Goal: Task Accomplishment & Management: Manage account settings

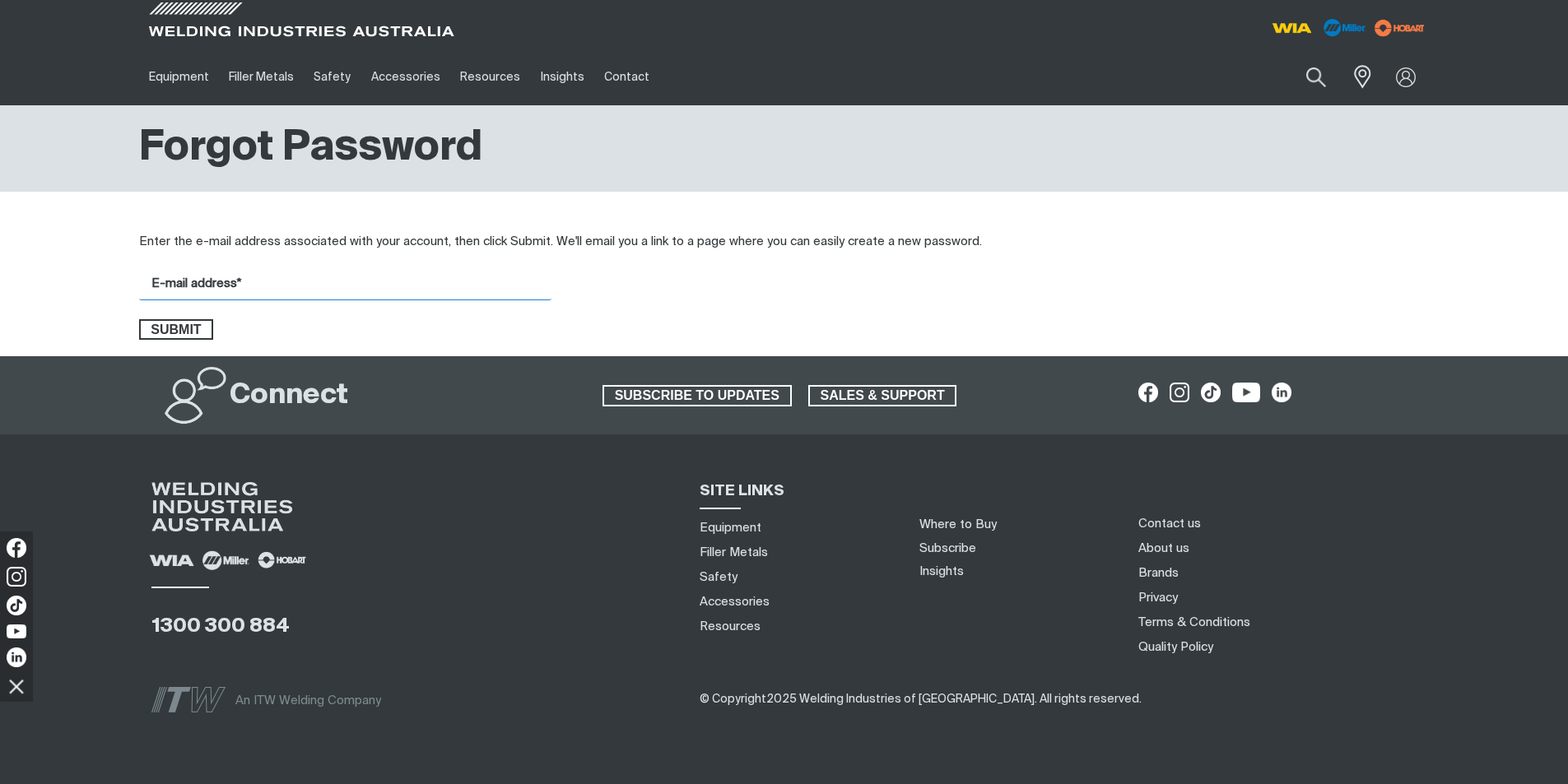
click at [289, 281] on input "E-mail address*" at bounding box center [345, 284] width 412 height 32
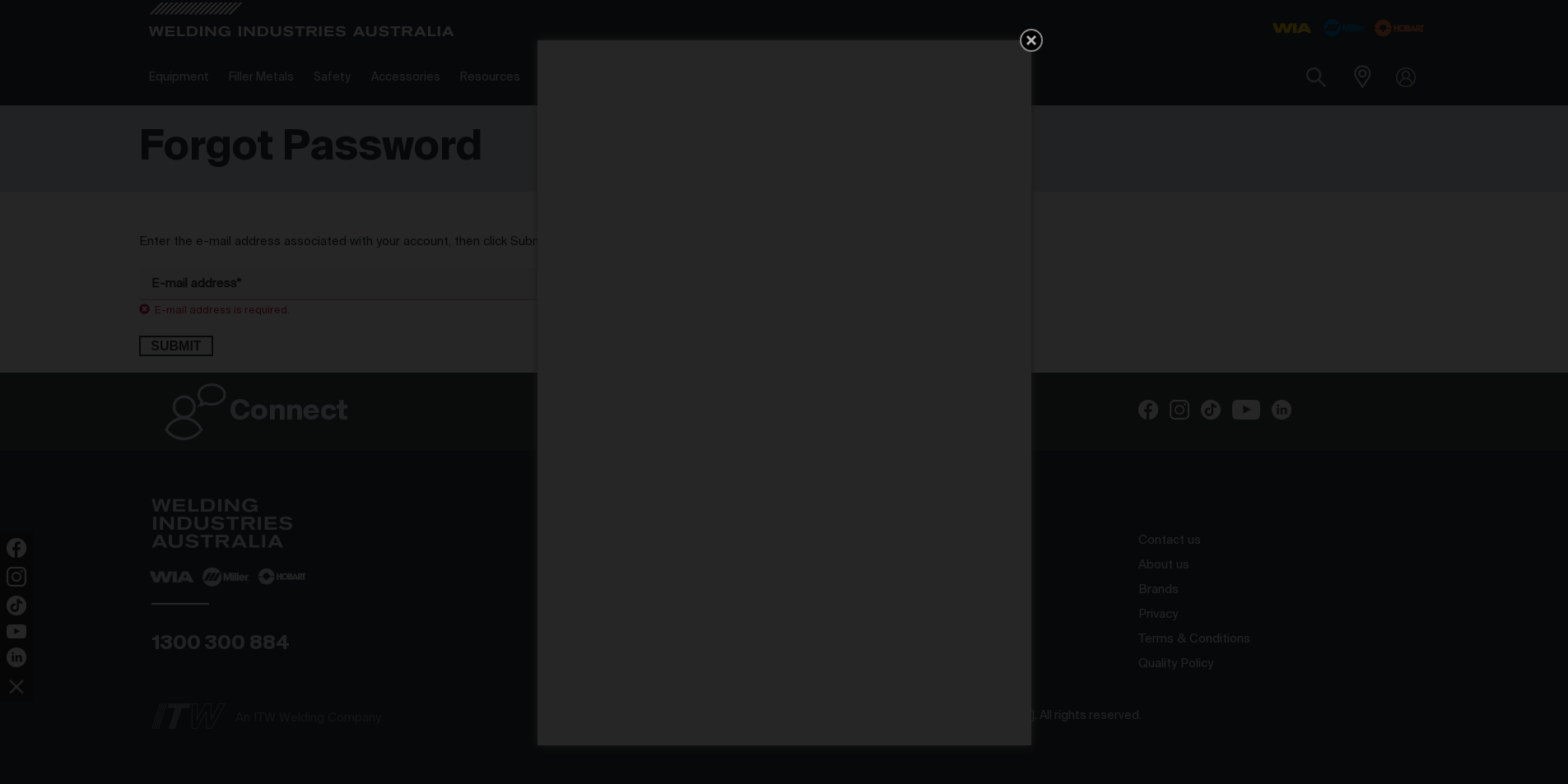
click at [1027, 36] on icon "Get 5 WIA Welding Guides Free!" at bounding box center [1031, 40] width 9 height 9
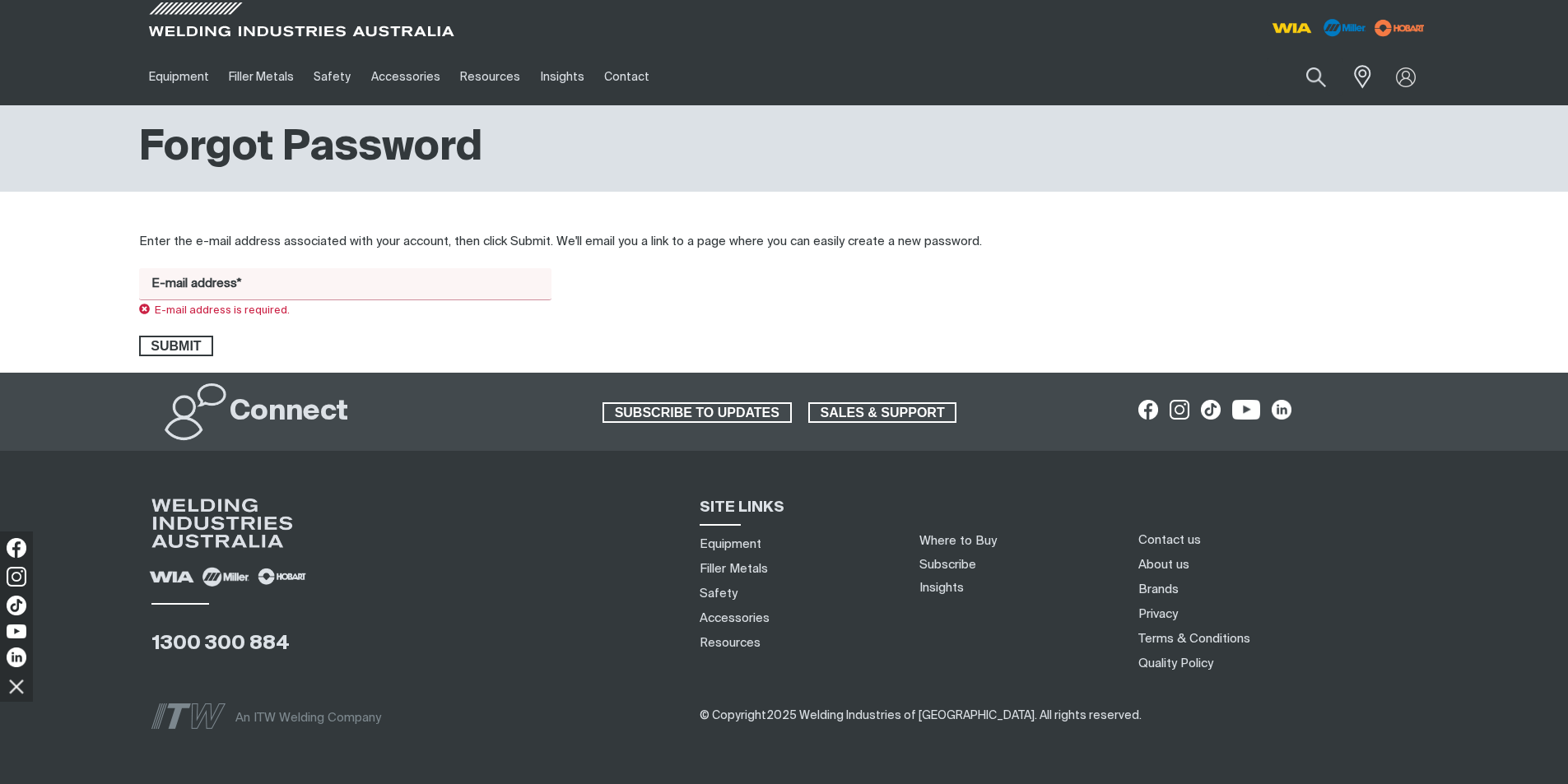
click at [235, 289] on input "E-mail address*" at bounding box center [345, 284] width 412 height 32
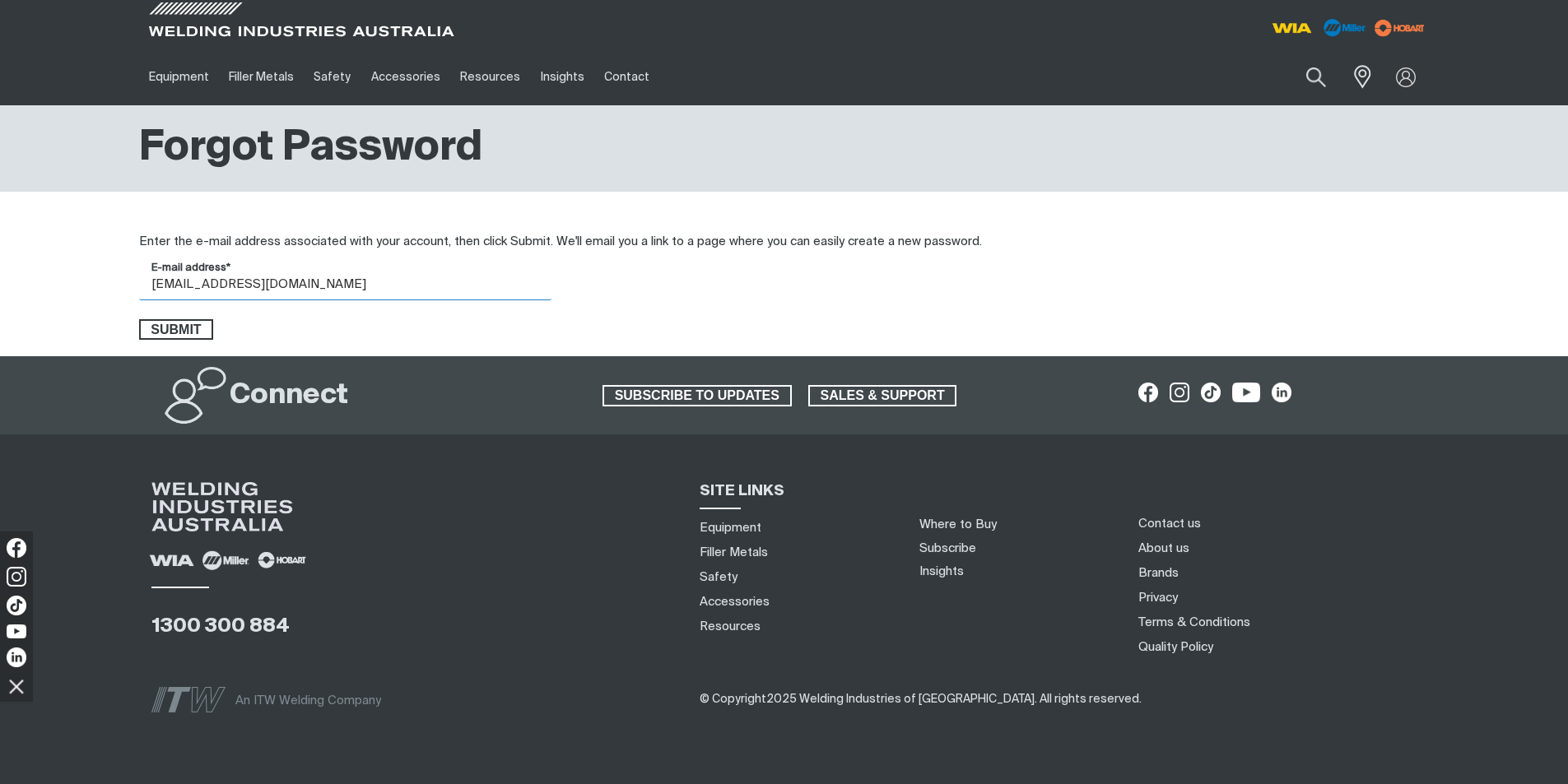
click at [224, 283] on input "[EMAIL_ADDRESS][DOMAIN_NAME]" at bounding box center [345, 284] width 412 height 32
type input "[EMAIL_ADDRESS][DOMAIN_NAME]"
click at [185, 326] on span "Submit" at bounding box center [177, 330] width 72 height 22
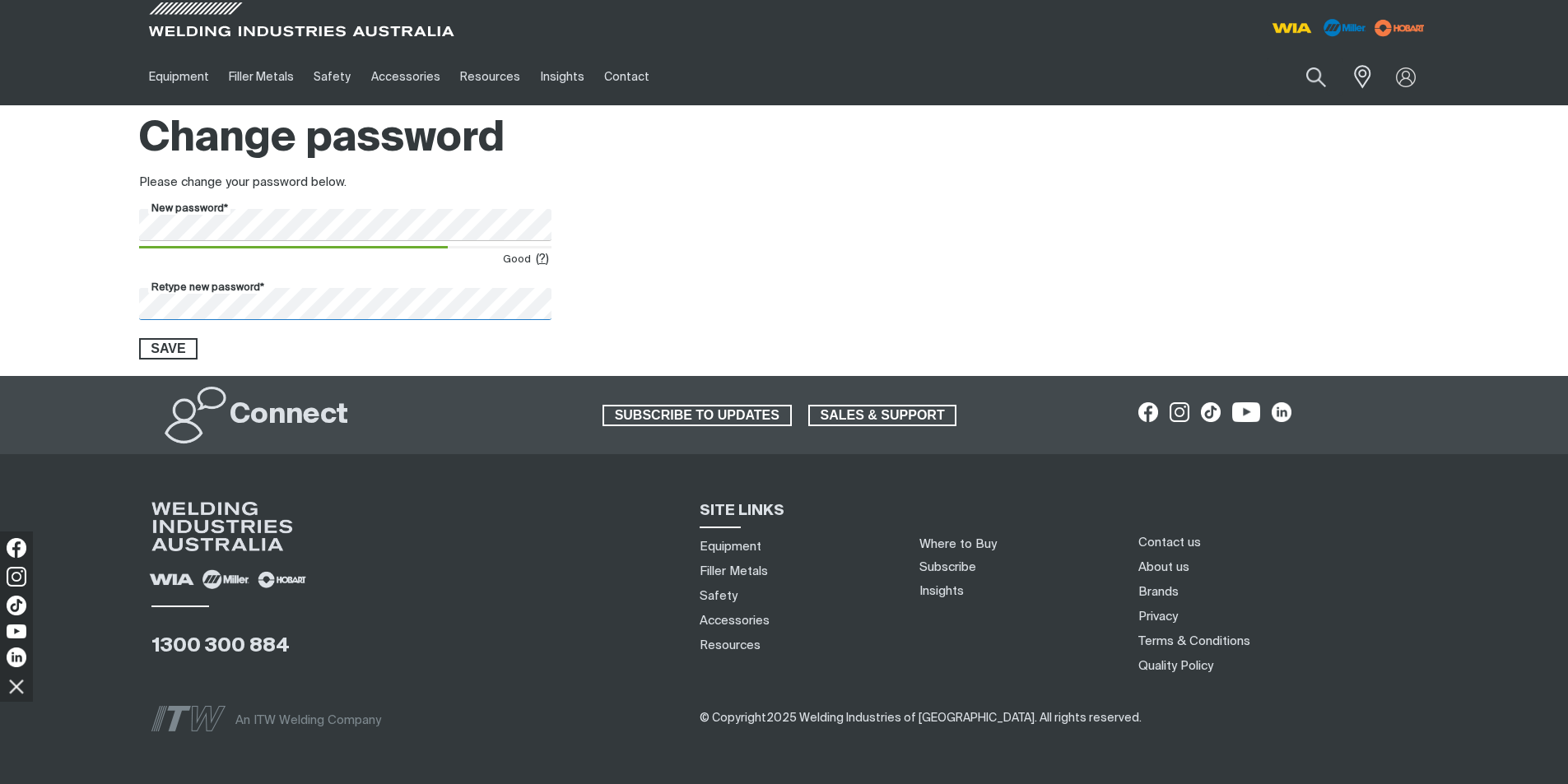
click at [139, 338] on button "Save" at bounding box center [168, 349] width 60 height 22
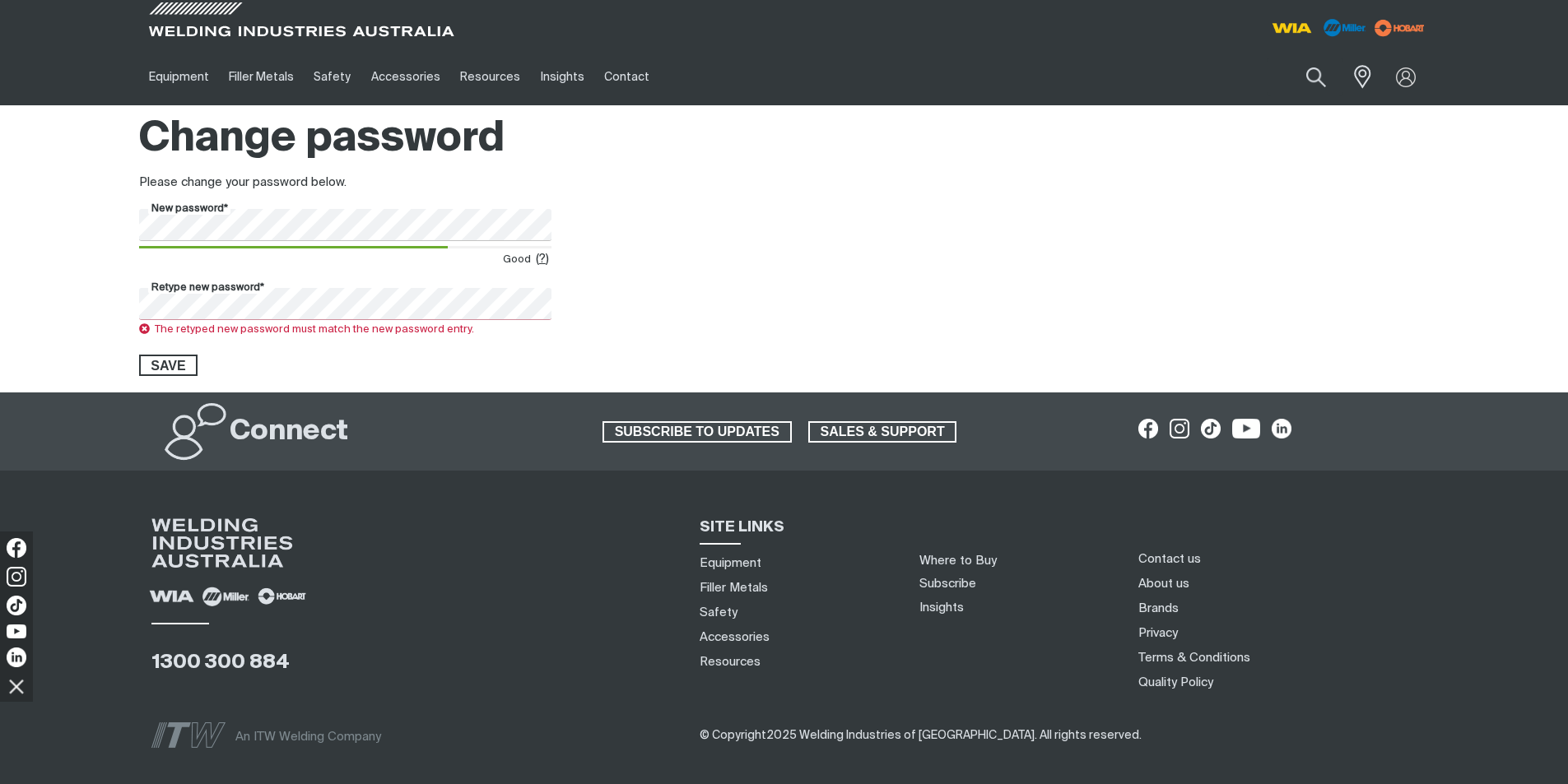
click at [0, 265] on div "New password* Good ( ? ) Retype new password* The retyped new password must mat…" at bounding box center [784, 292] width 1568 height 167
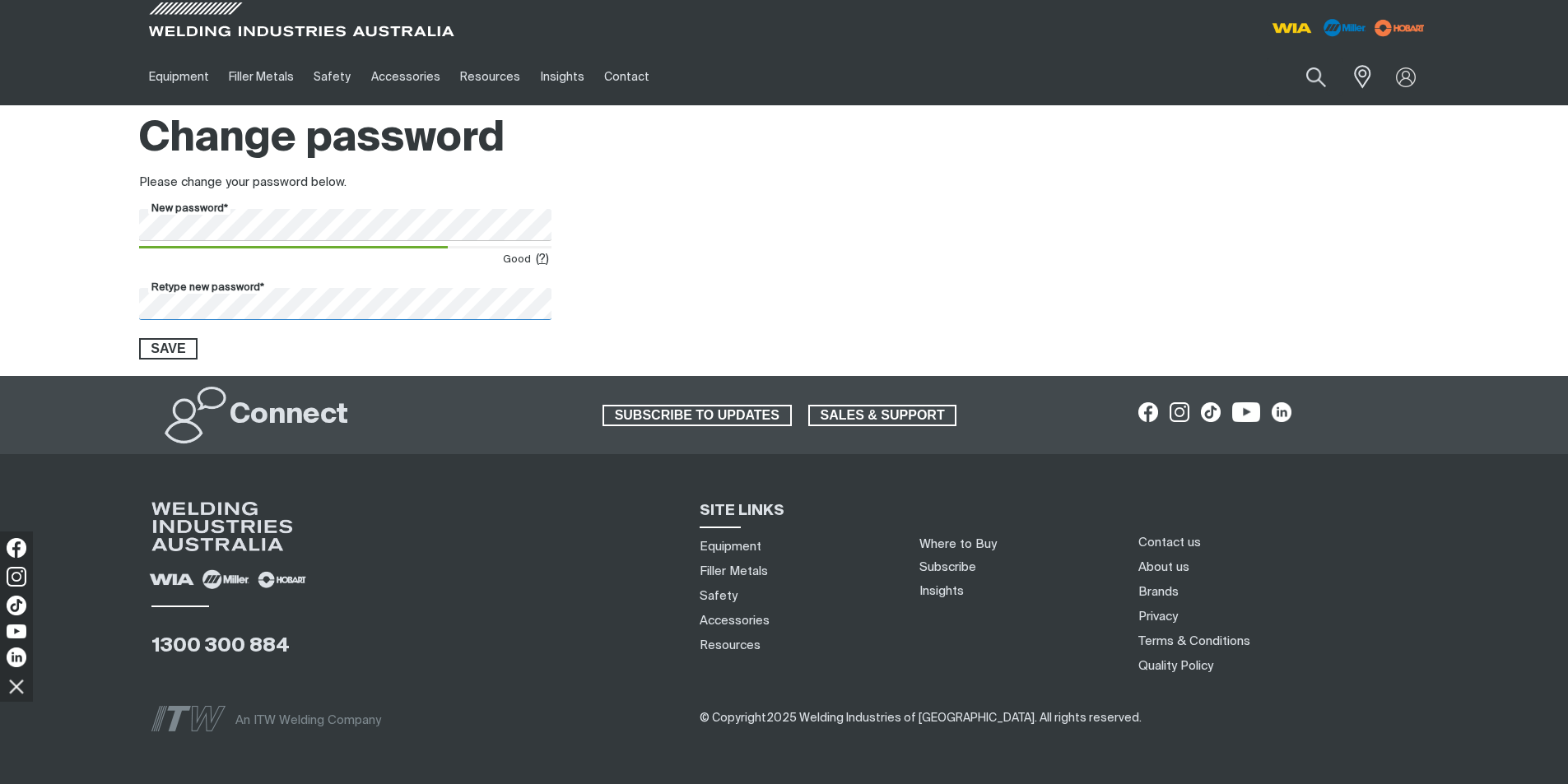
click at [139, 338] on button "Save" at bounding box center [168, 349] width 60 height 22
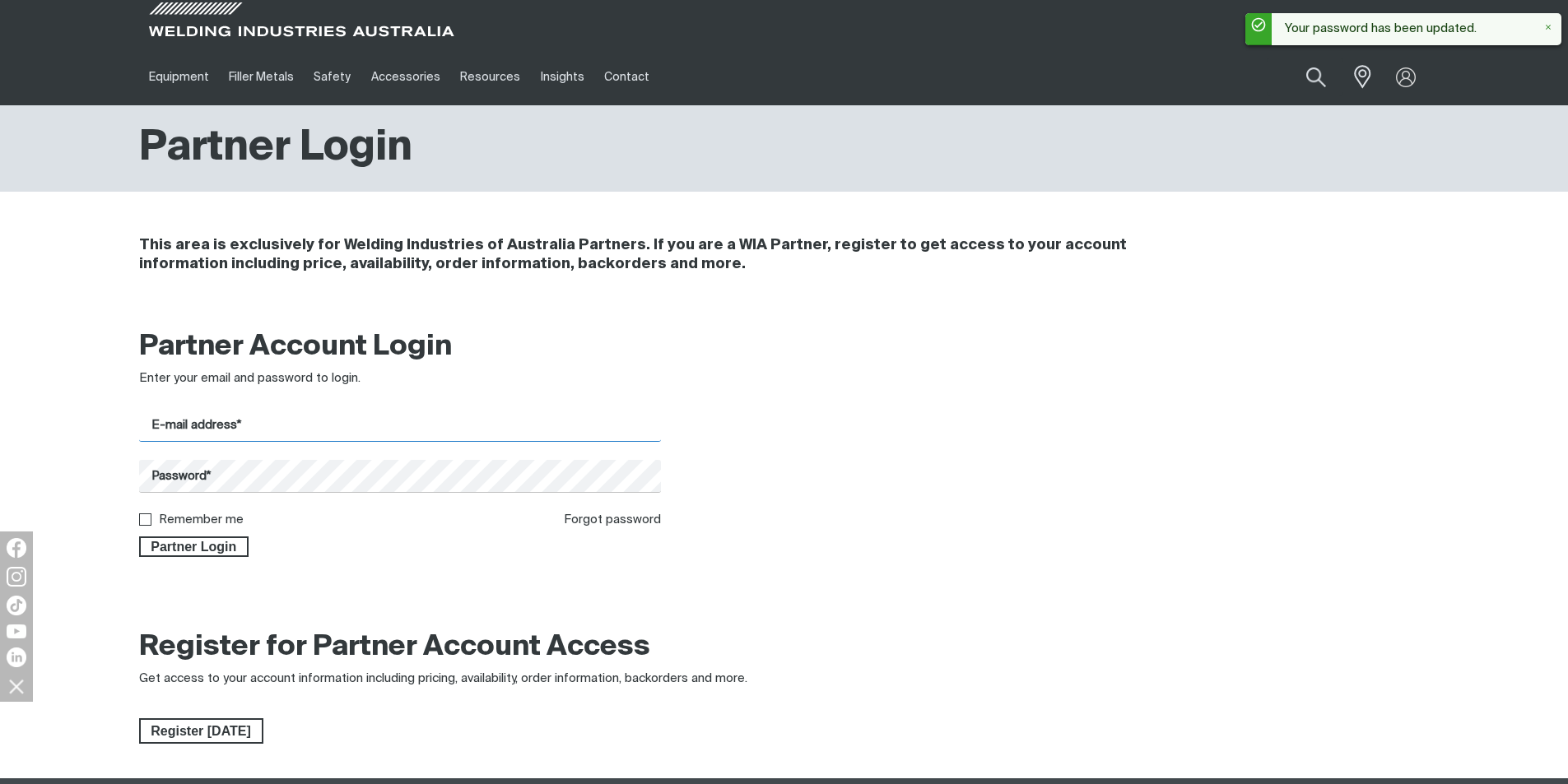
click at [270, 427] on input "E-mail address*" at bounding box center [400, 426] width 523 height 32
type input "[EMAIL_ADDRESS][DOMAIN_NAME]"
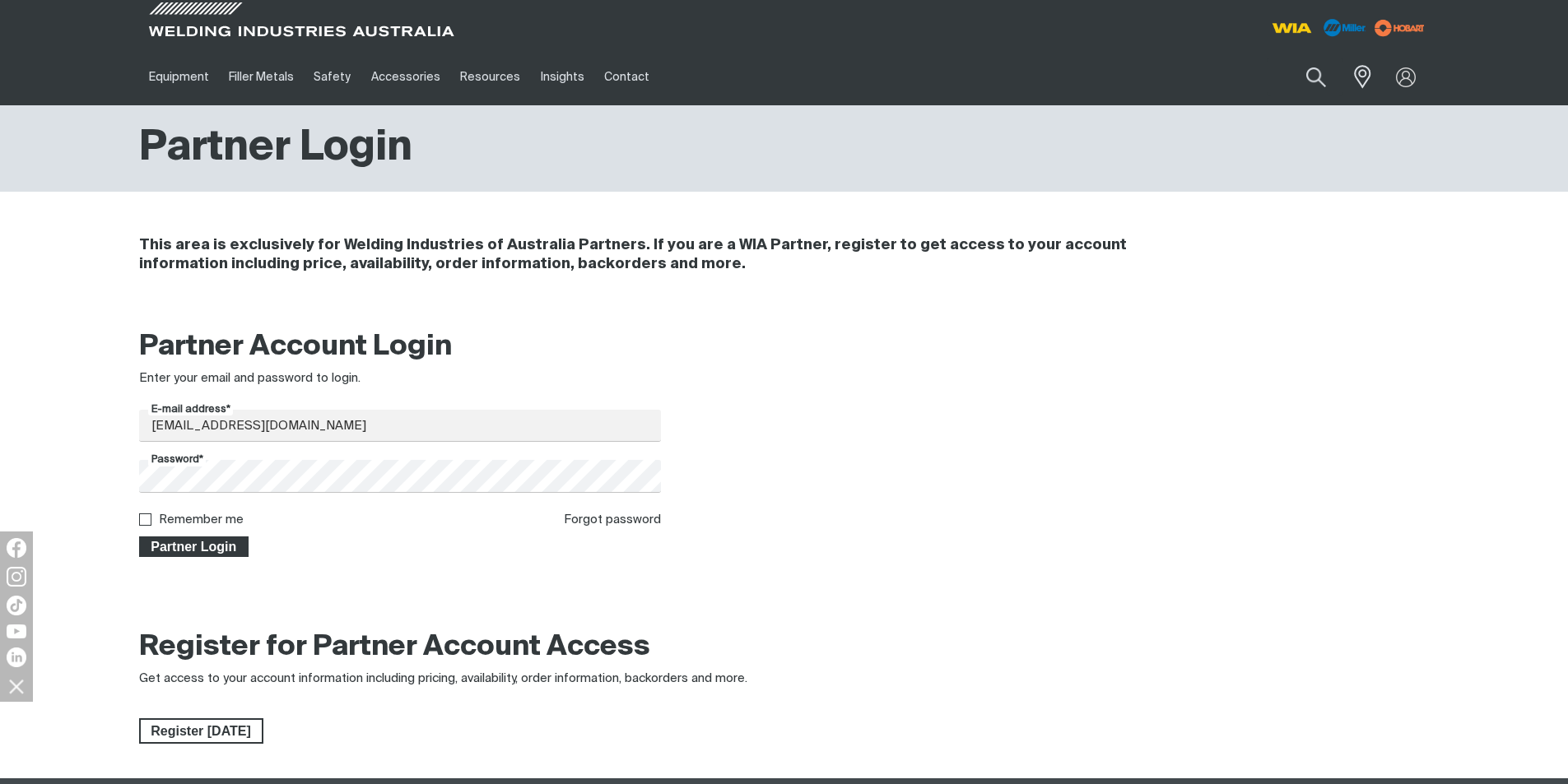
click at [205, 548] on span "Partner Login" at bounding box center [194, 547] width 107 height 22
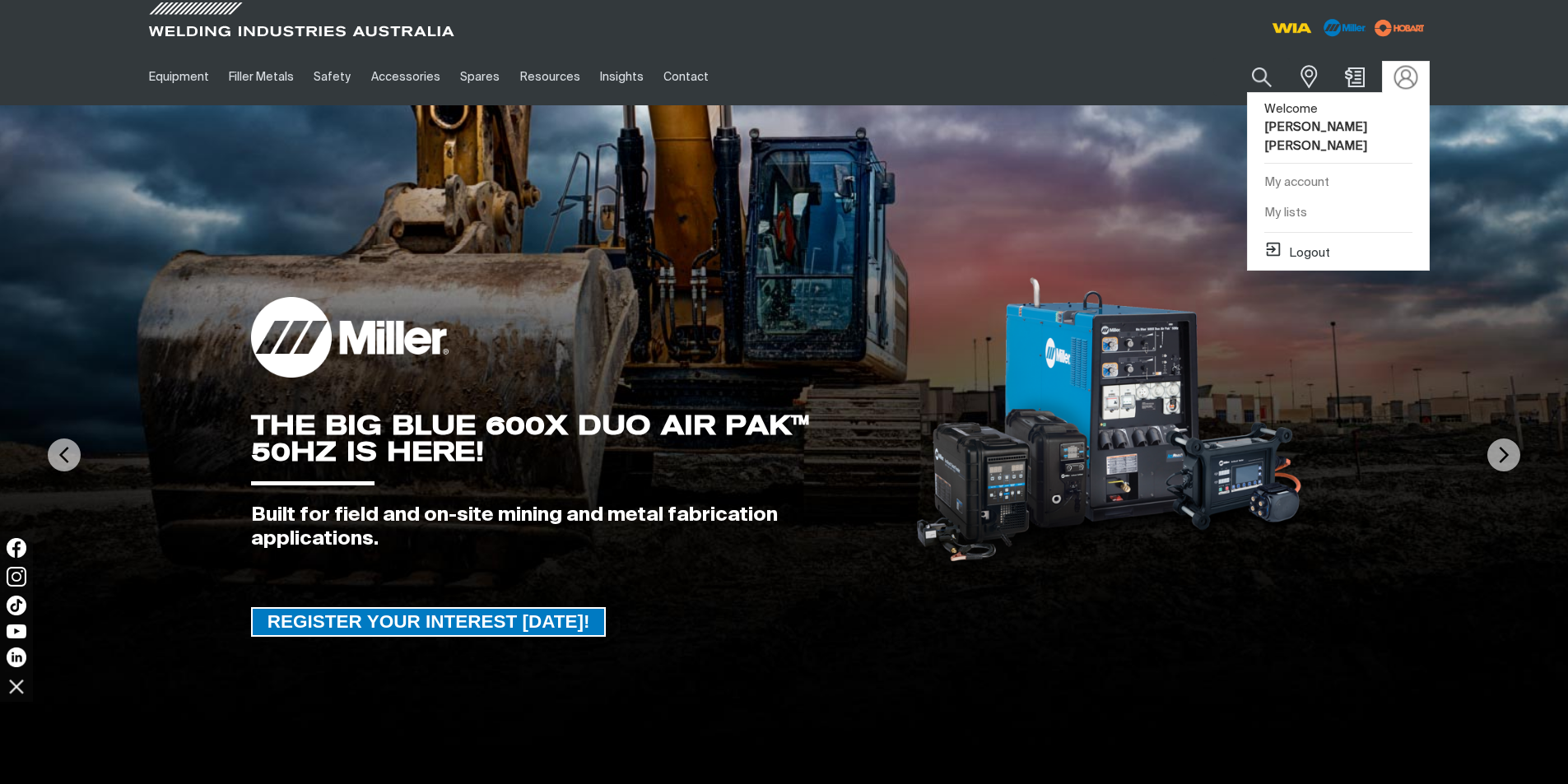
click at [1399, 79] on img at bounding box center [1404, 77] width 24 height 24
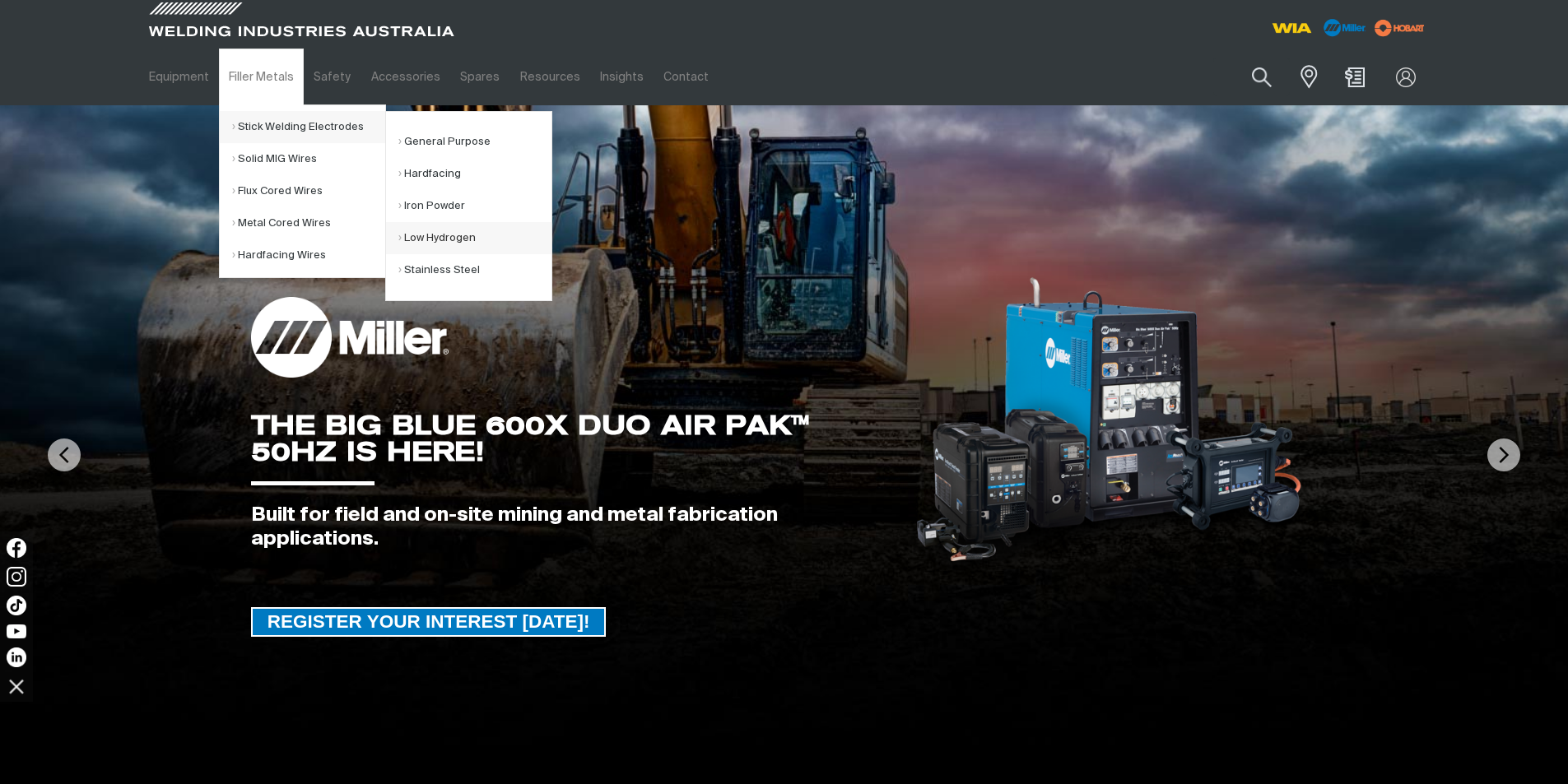
click at [448, 229] on link "Low Hydrogen" at bounding box center [474, 238] width 153 height 32
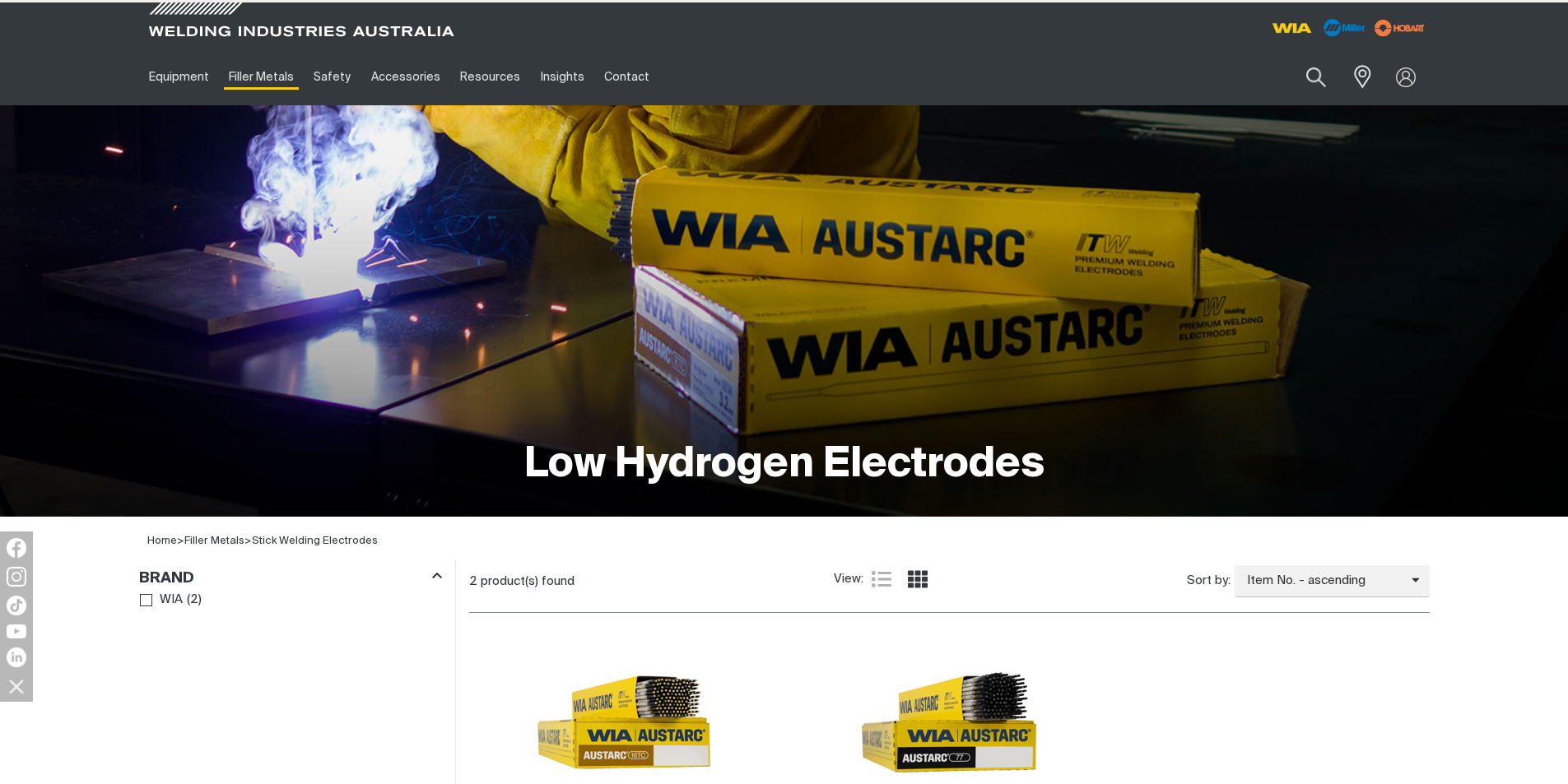
scroll to position [658, 0]
